Goal: Transaction & Acquisition: Purchase product/service

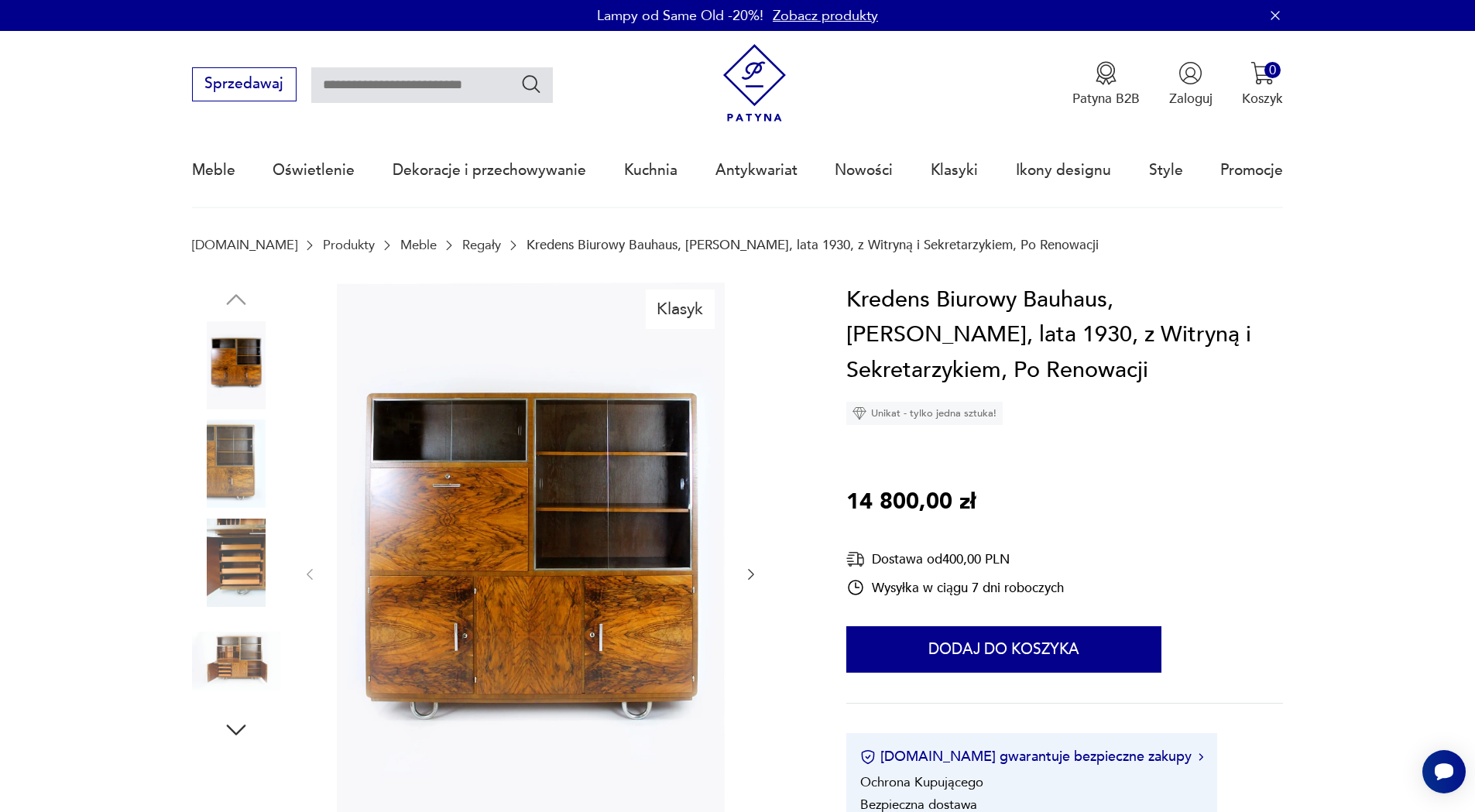
click at [255, 597] on img at bounding box center [236, 562] width 88 height 88
click at [225, 556] on img at bounding box center [236, 562] width 88 height 88
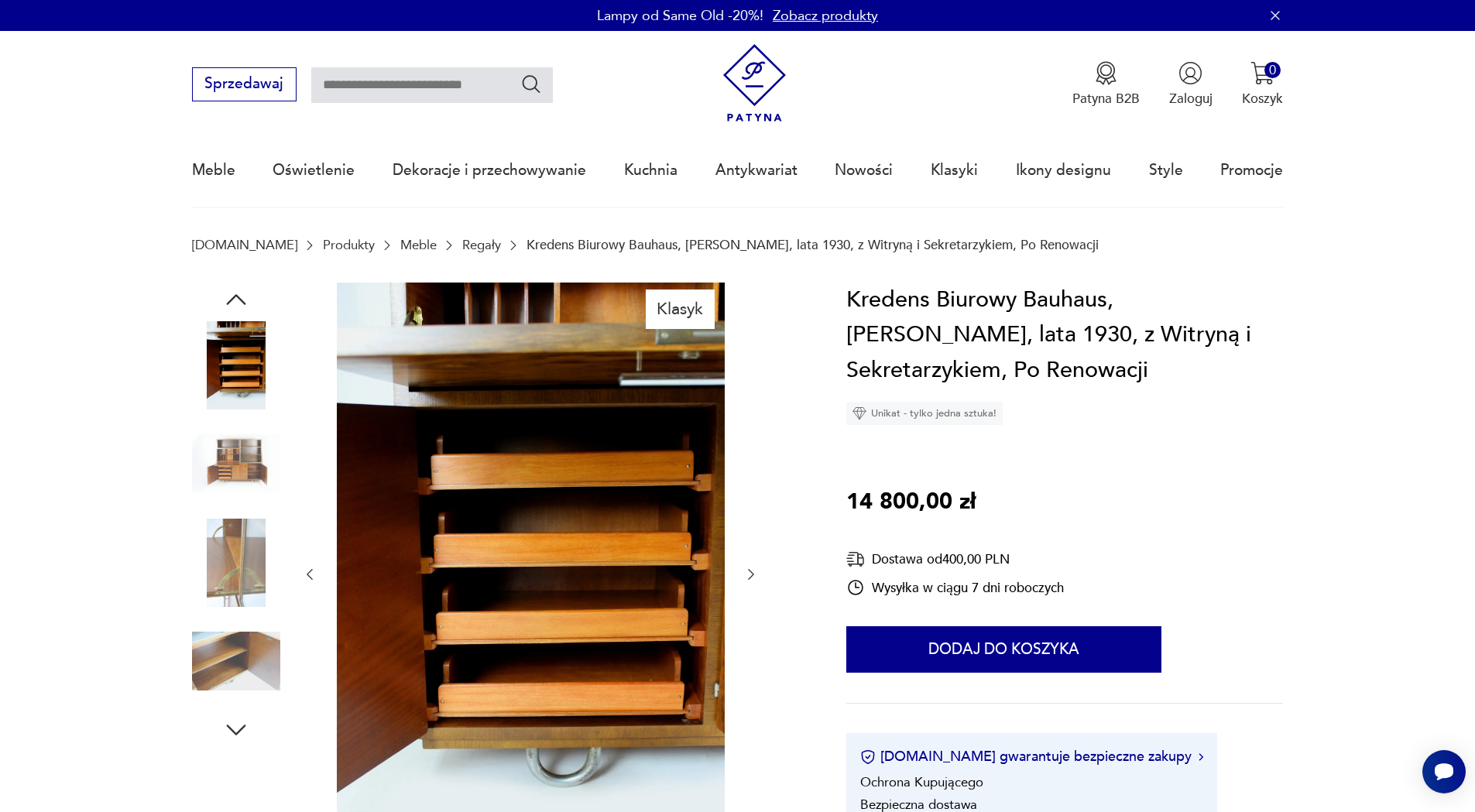
click at [261, 470] on img at bounding box center [236, 464] width 88 height 88
